Goal: Information Seeking & Learning: Learn about a topic

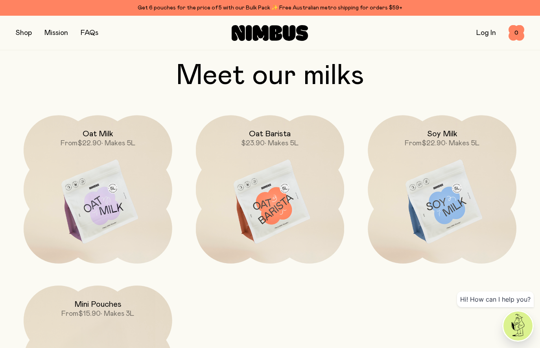
scroll to position [653, 0]
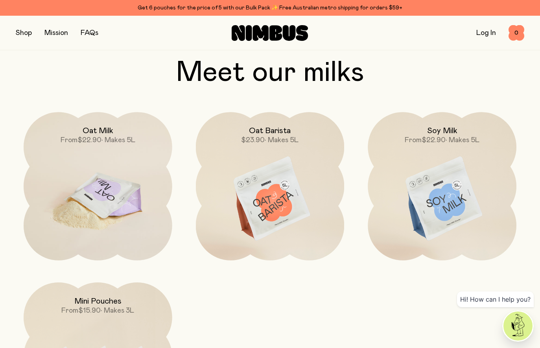
click at [112, 219] on img at bounding box center [98, 199] width 149 height 175
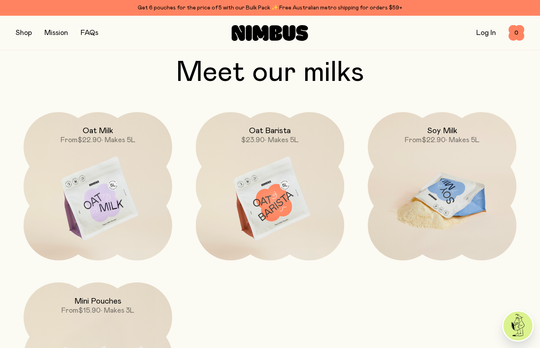
click at [463, 195] on img at bounding box center [441, 199] width 149 height 175
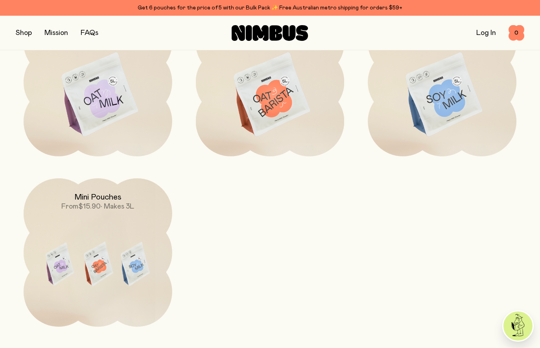
scroll to position [758, 0]
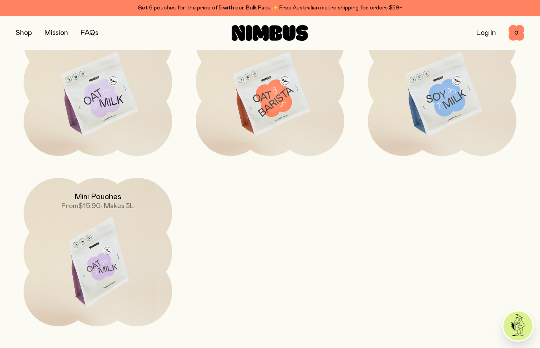
click at [117, 244] on img at bounding box center [98, 265] width 149 height 175
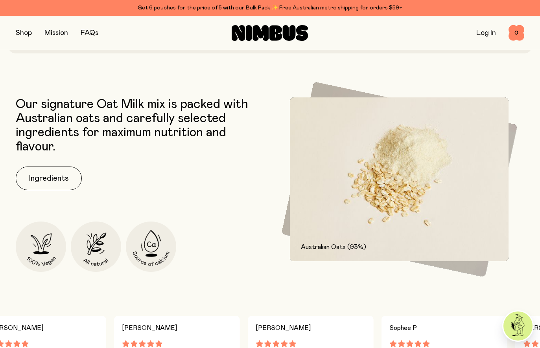
scroll to position [299, 0]
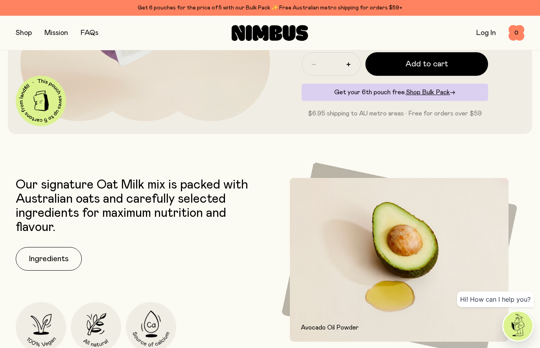
scroll to position [214, 0]
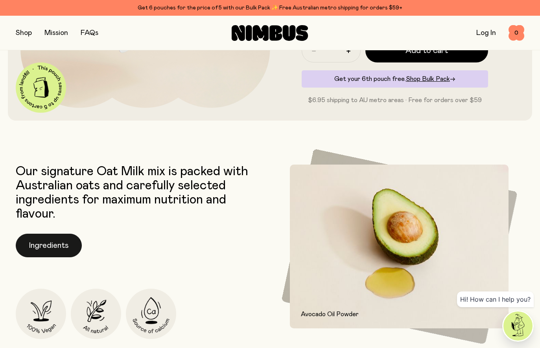
click at [52, 235] on button "Ingredients" at bounding box center [49, 246] width 66 height 24
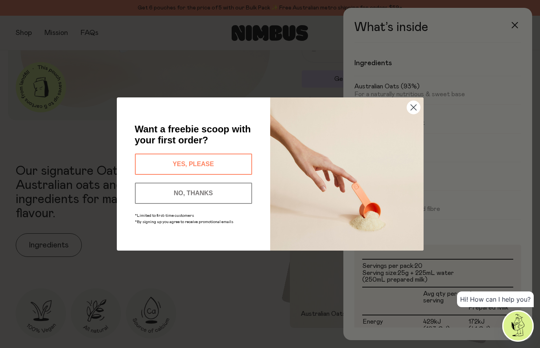
click at [216, 189] on button "NO, THANKS" at bounding box center [193, 193] width 117 height 21
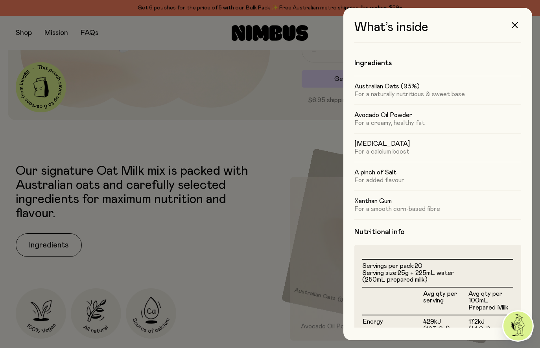
scroll to position [2, 0]
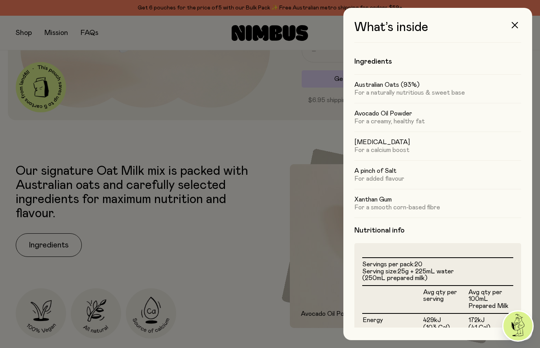
click at [230, 295] on div at bounding box center [270, 174] width 540 height 348
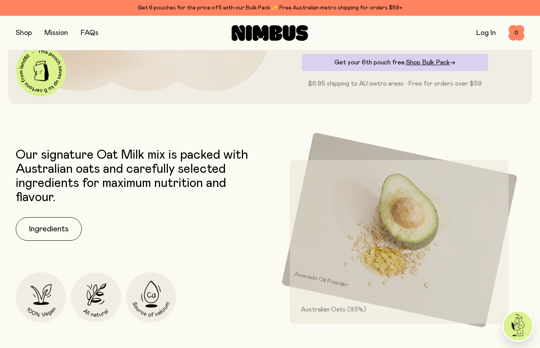
scroll to position [233, 0]
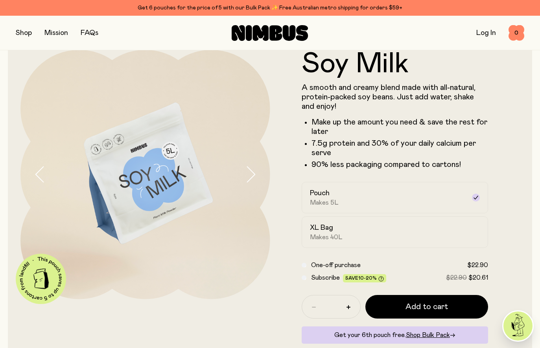
scroll to position [23, 0]
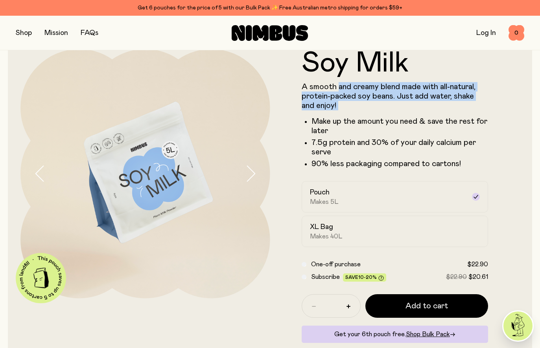
drag, startPoint x: 367, startPoint y: 99, endPoint x: 375, endPoint y: 112, distance: 14.9
click at [375, 112] on div "A smooth and creamy blend made with all-natural, protein-packed soy beans. Just…" at bounding box center [394, 125] width 187 height 86
click at [376, 112] on div "A smooth and creamy blend made with all-natural, protein-packed soy beans. Just…" at bounding box center [394, 125] width 187 height 86
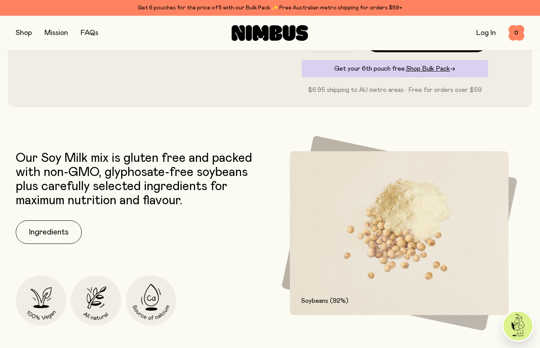
scroll to position [290, 0]
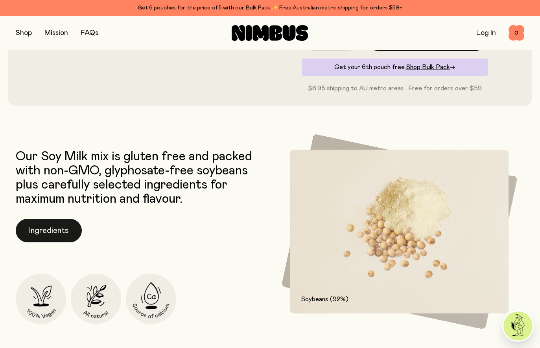
click at [55, 227] on button "Ingredients" at bounding box center [49, 231] width 66 height 24
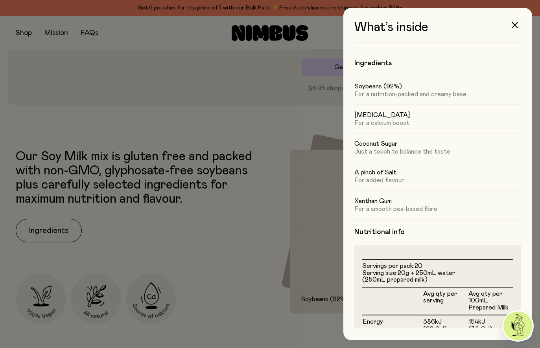
click at [222, 272] on div at bounding box center [270, 174] width 540 height 348
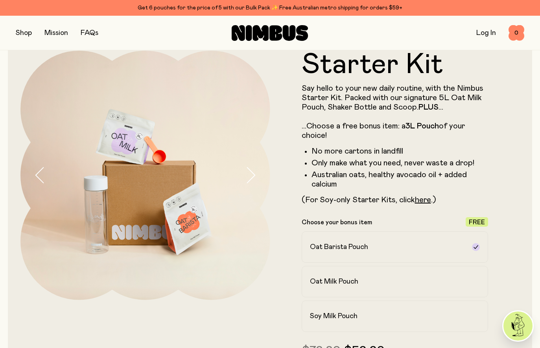
scroll to position [20, 0]
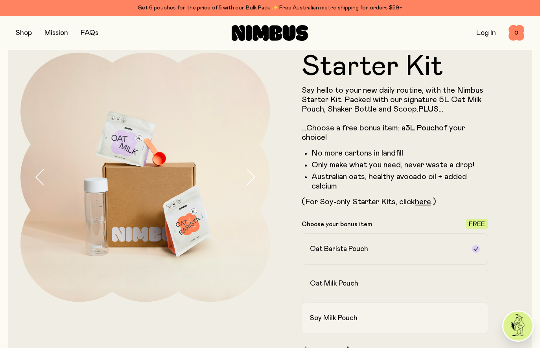
click at [334, 321] on h2 "Soy Milk Pouch" at bounding box center [334, 318] width 48 height 9
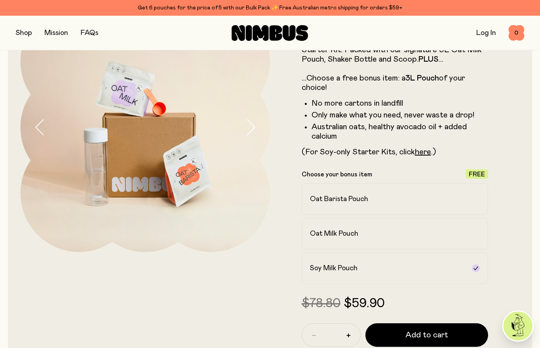
scroll to position [72, 0]
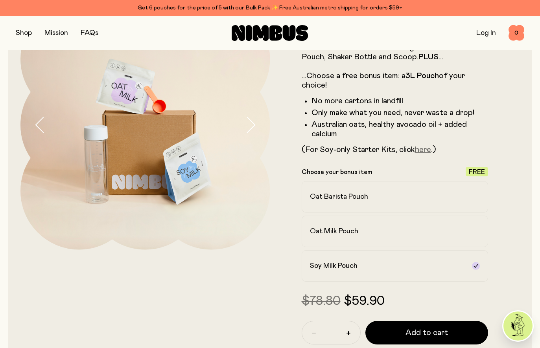
click at [424, 150] on link "here" at bounding box center [423, 150] width 16 height 8
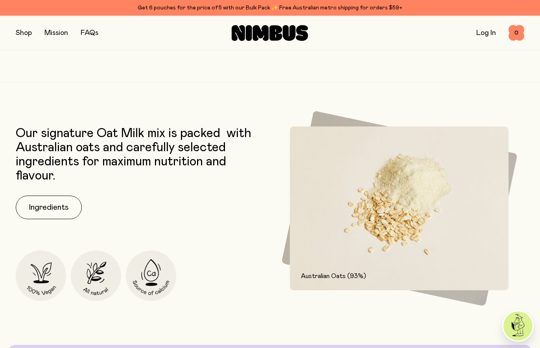
scroll to position [1055, 0]
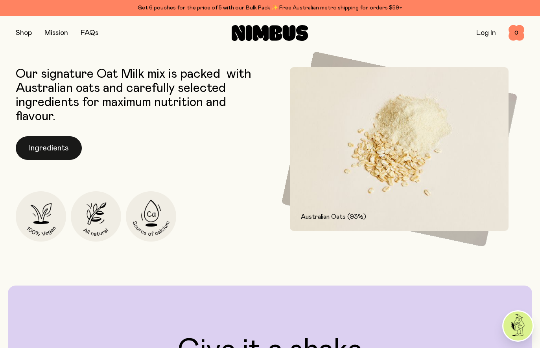
click at [41, 151] on button "Ingredients" at bounding box center [49, 148] width 66 height 24
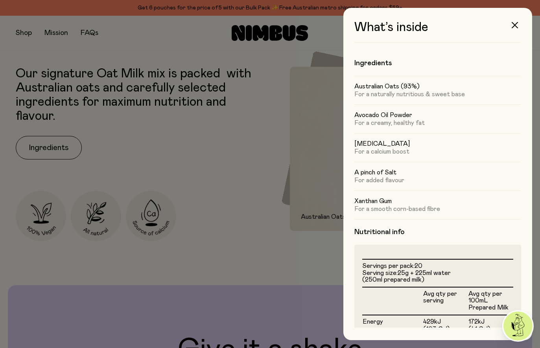
click at [272, 262] on div at bounding box center [270, 174] width 540 height 348
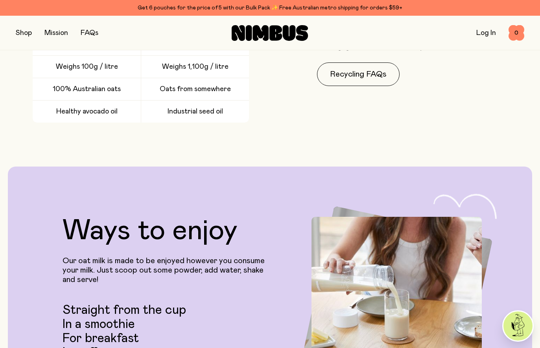
scroll to position [1811, 0]
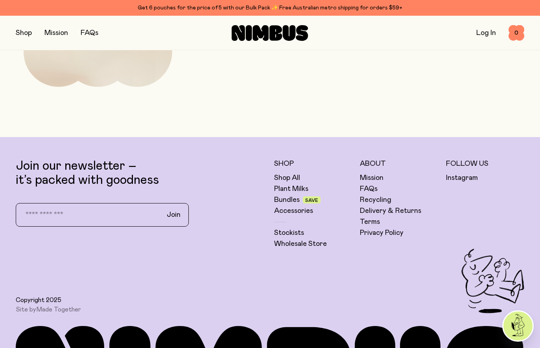
scroll to position [2481, 0]
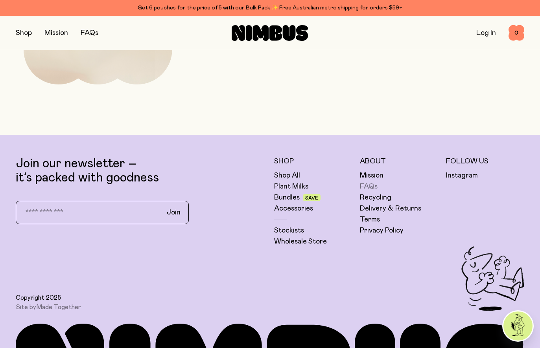
click at [371, 185] on link "FAQs" at bounding box center [369, 186] width 18 height 9
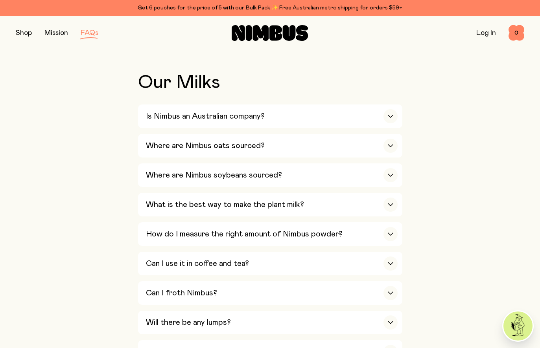
scroll to position [170, 0]
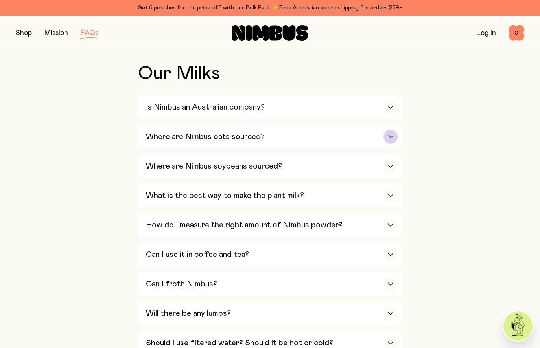
click at [387, 139] on div "button" at bounding box center [390, 137] width 14 height 14
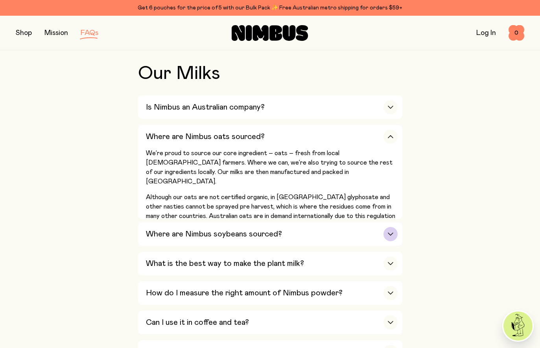
click at [371, 237] on div "Where are Nimbus soybeans sourced?" at bounding box center [272, 234] width 252 height 24
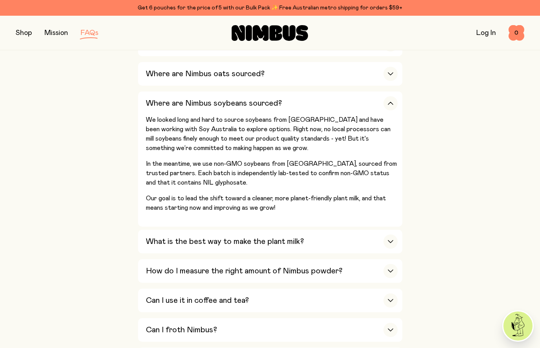
scroll to position [235, 0]
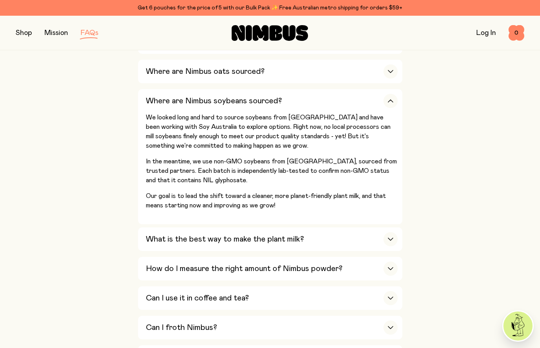
drag, startPoint x: 315, startPoint y: 199, endPoint x: 360, endPoint y: 225, distance: 51.8
click at [360, 225] on div "Is Nimbus an Australian company? Yes! We are Australian owned and operated and …" at bounding box center [270, 348] width 264 height 636
click at [350, 236] on div "What is the best way to make the plant milk?" at bounding box center [272, 240] width 252 height 24
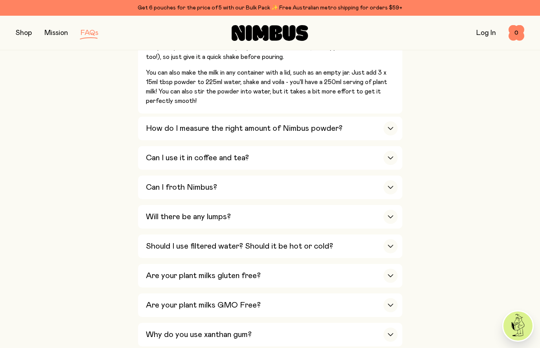
scroll to position [414, 0]
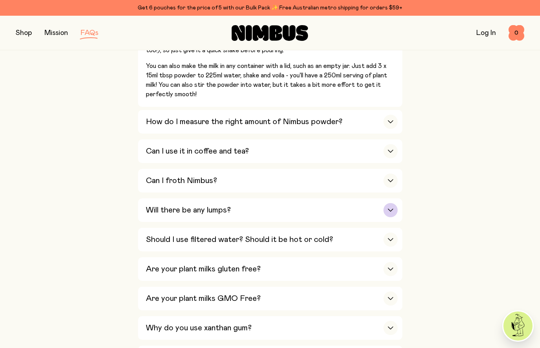
click at [371, 209] on div "Will there be any lumps?" at bounding box center [272, 210] width 252 height 24
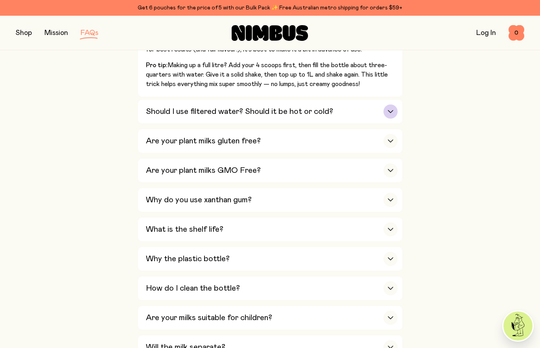
scroll to position [503, 0]
click at [314, 65] on p "Pro tip: Making up a full litre? Add your 4 scoops first, then fill the bottle …" at bounding box center [272, 75] width 252 height 28
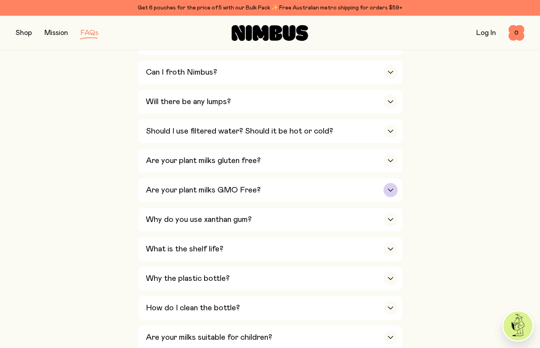
scroll to position [376, 0]
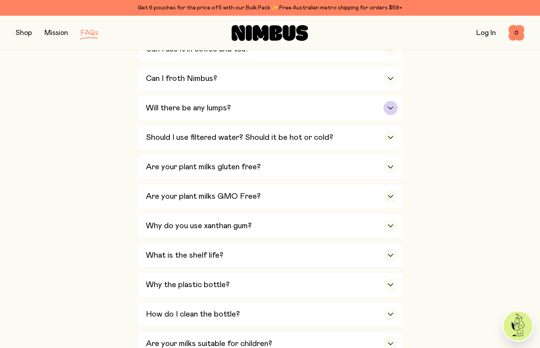
click at [289, 105] on div "Will there be any lumps?" at bounding box center [272, 108] width 252 height 24
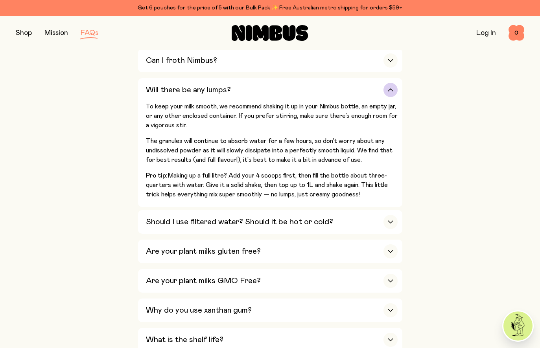
scroll to position [395, 0]
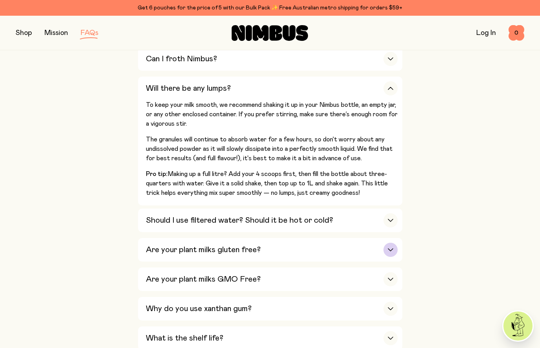
click at [323, 253] on div "Are your plant milks gluten free?" at bounding box center [272, 250] width 252 height 24
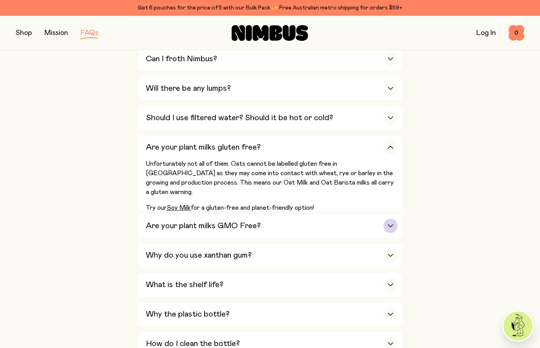
click at [342, 232] on div "Are your plant milks GMO Free?" at bounding box center [272, 226] width 252 height 24
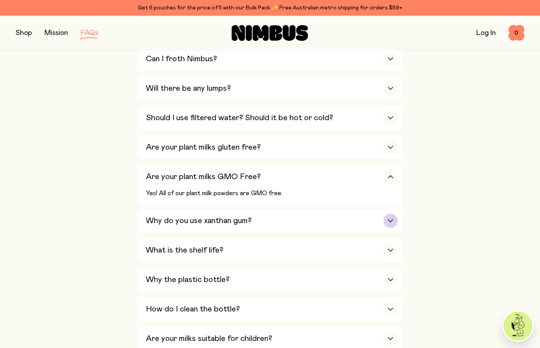
click at [343, 232] on div "Why do you use xanthan gum?" at bounding box center [272, 221] width 252 height 24
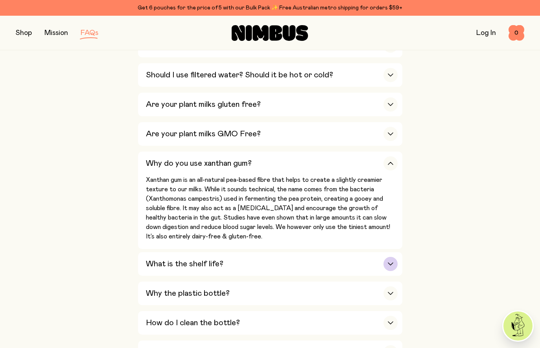
scroll to position [441, 0]
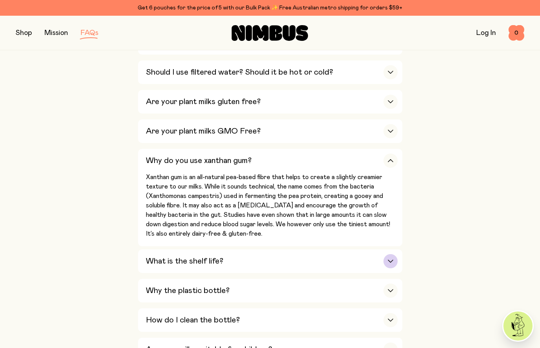
click at [334, 261] on div "What is the shelf life?" at bounding box center [272, 262] width 252 height 24
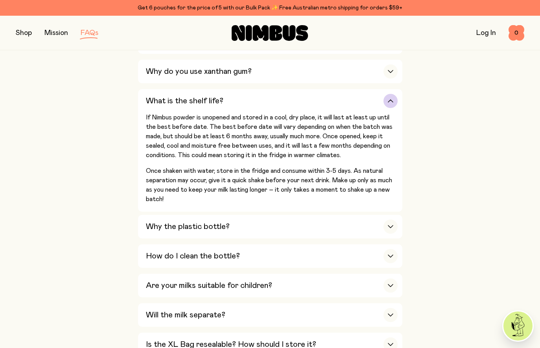
scroll to position [534, 0]
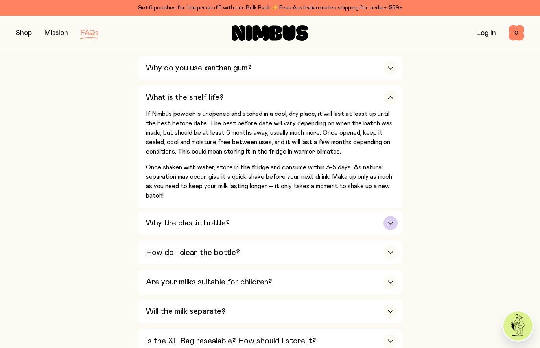
click at [371, 230] on div "Why the plastic bottle?" at bounding box center [272, 223] width 252 height 24
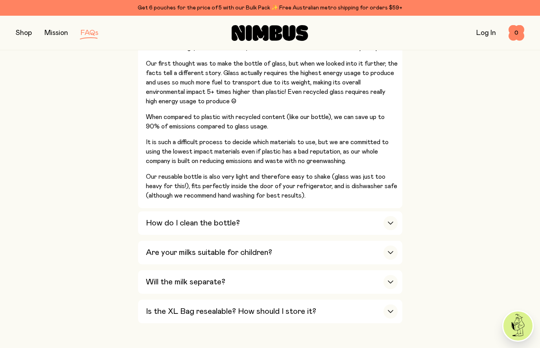
scroll to position [680, 0]
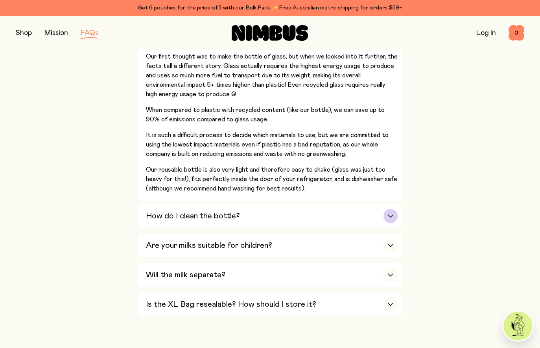
click at [342, 216] on div "How do I clean the bottle?" at bounding box center [272, 216] width 252 height 24
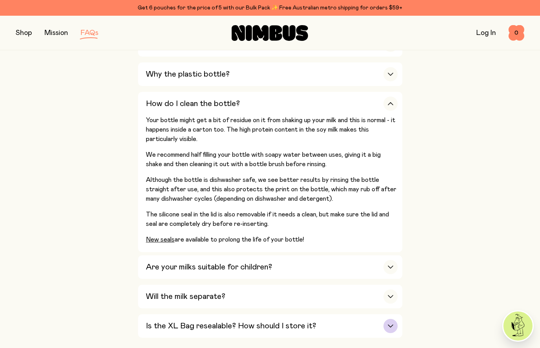
scroll to position [586, 0]
click at [351, 272] on div "Are your milks suitable for children?" at bounding box center [272, 268] width 252 height 24
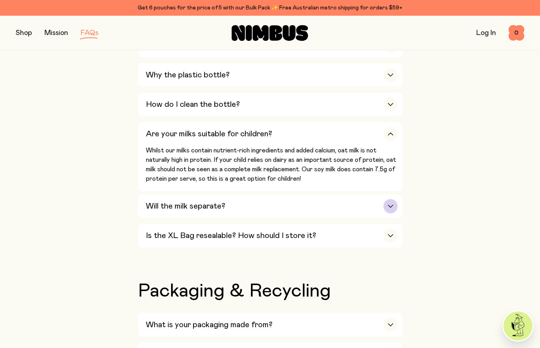
click at [351, 213] on div "Will the milk separate?" at bounding box center [272, 207] width 252 height 24
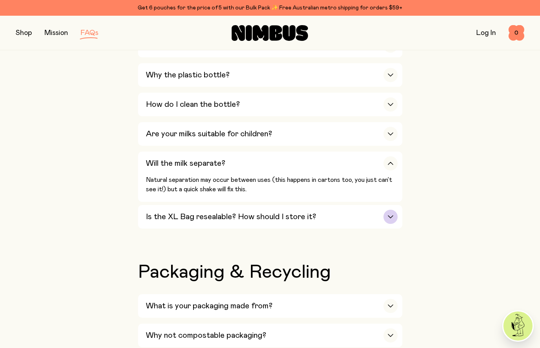
click at [337, 229] on div "Is the XL Bag resealable? How should I store it?" at bounding box center [272, 217] width 252 height 24
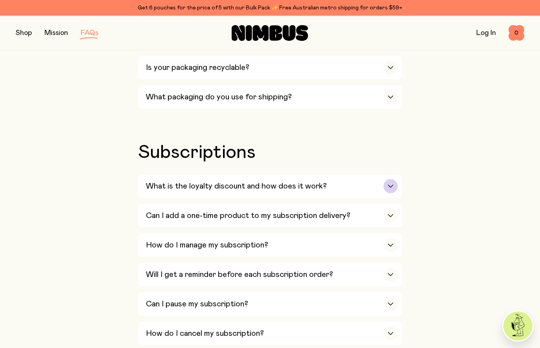
scroll to position [902, 0]
click at [367, 189] on div "What is the loyalty discount and how does it work?" at bounding box center [272, 186] width 252 height 24
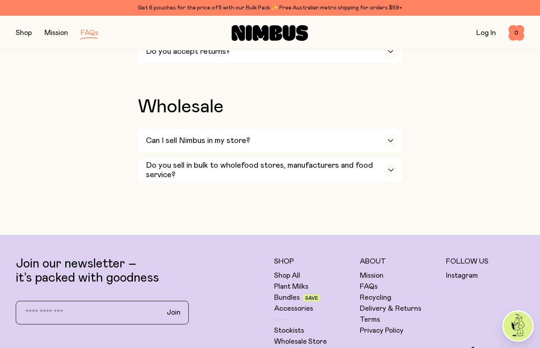
scroll to position [1570, 0]
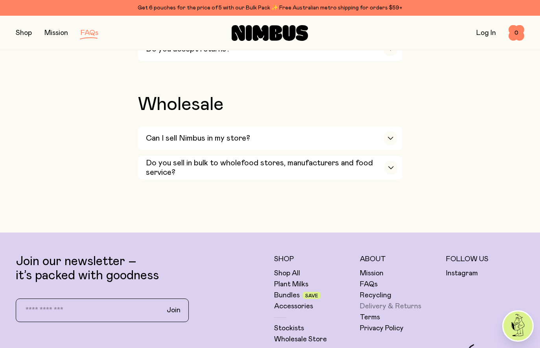
click at [379, 311] on link "Delivery & Returns" at bounding box center [390, 306] width 61 height 9
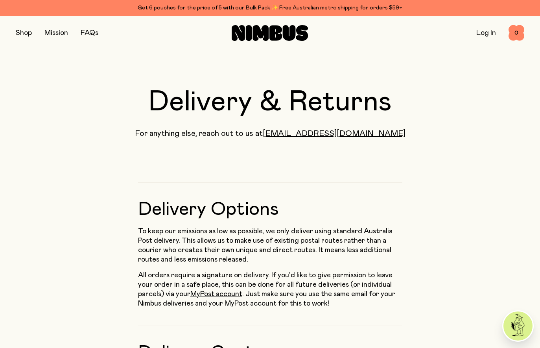
click at [24, 33] on button "button" at bounding box center [24, 33] width 16 height 11
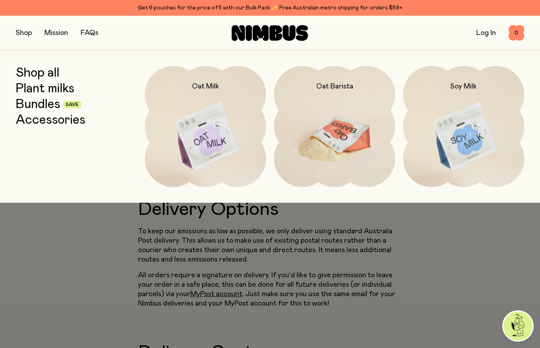
click at [340, 144] on img at bounding box center [334, 137] width 121 height 142
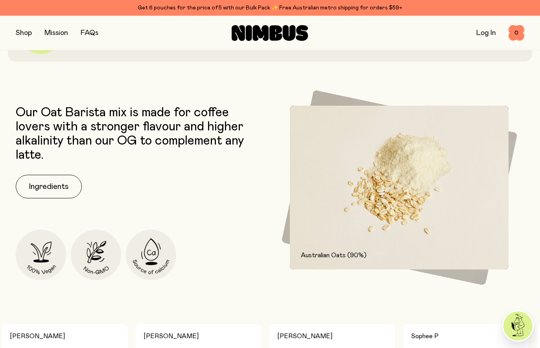
scroll to position [287, 0]
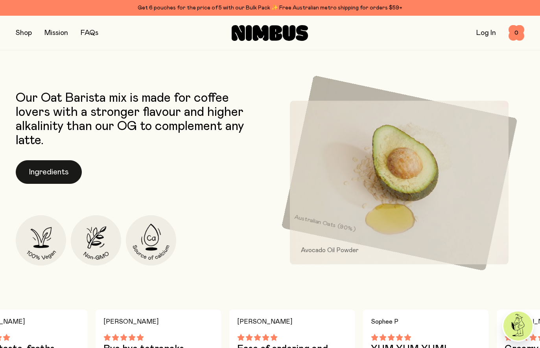
click at [55, 182] on button "Ingredients" at bounding box center [49, 172] width 66 height 24
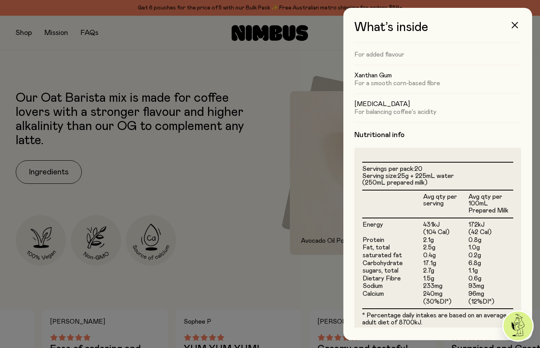
scroll to position [196, 0]
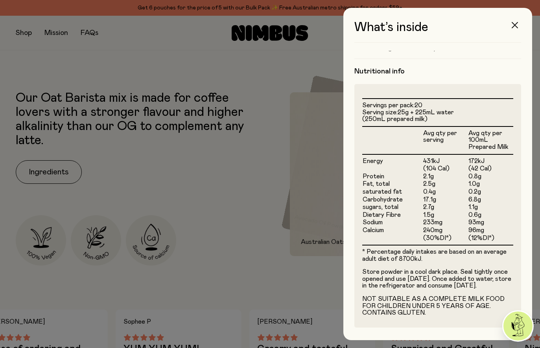
click at [513, 24] on icon "button" at bounding box center [514, 25] width 6 height 6
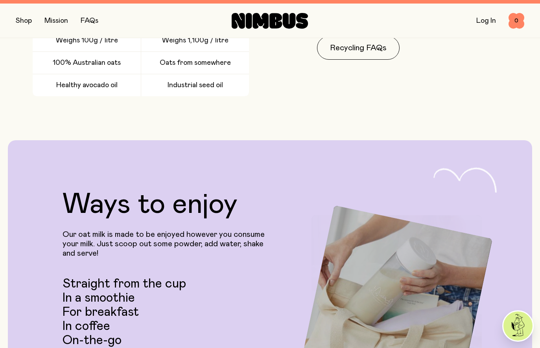
scroll to position [1819, 0]
